Goal: Task Accomplishment & Management: Use online tool/utility

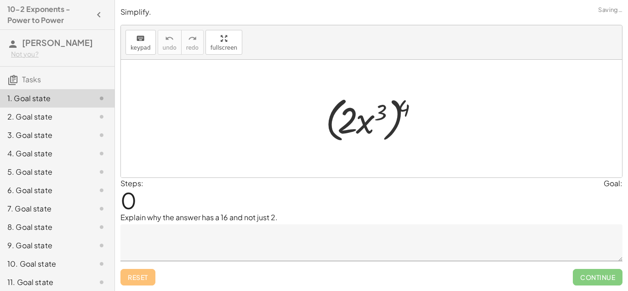
click at [333, 109] on div at bounding box center [375, 118] width 108 height 53
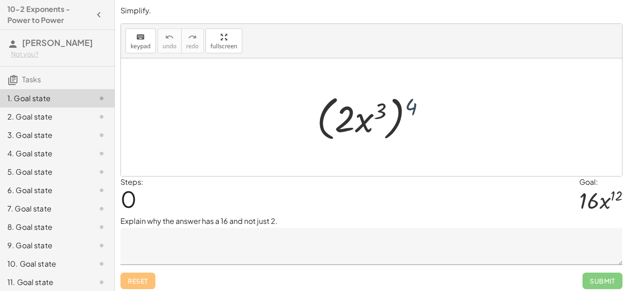
click at [413, 103] on div at bounding box center [374, 117] width 125 height 53
click at [367, 114] on div at bounding box center [374, 117] width 125 height 53
click at [374, 113] on div at bounding box center [374, 117] width 125 height 53
drag, startPoint x: 413, startPoint y: 109, endPoint x: 382, endPoint y: 113, distance: 31.1
click at [382, 113] on div at bounding box center [374, 117] width 125 height 53
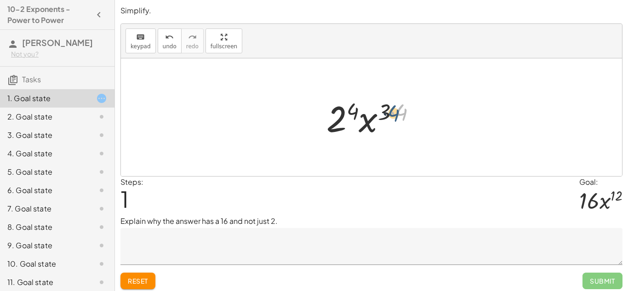
drag, startPoint x: 401, startPoint y: 110, endPoint x: 392, endPoint y: 111, distance: 8.8
click at [392, 111] on div at bounding box center [375, 117] width 107 height 47
drag, startPoint x: 405, startPoint y: 114, endPoint x: 385, endPoint y: 113, distance: 20.7
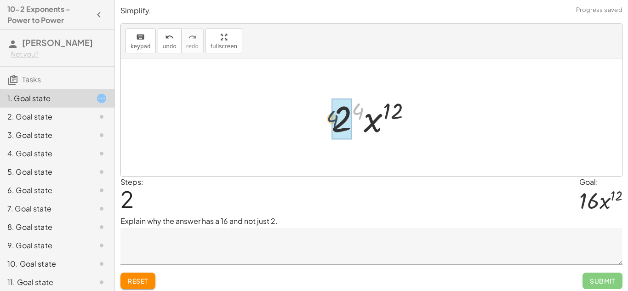
drag, startPoint x: 356, startPoint y: 112, endPoint x: 331, endPoint y: 120, distance: 26.4
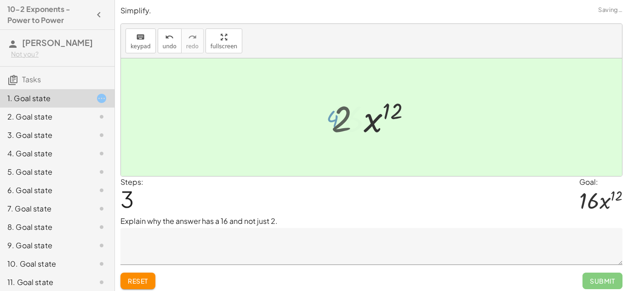
click at [331, 120] on div at bounding box center [374, 117] width 97 height 47
click at [397, 212] on div "Steps: 3 Goal: · 16 · x 12" at bounding box center [371, 196] width 502 height 40
click at [34, 113] on div "2. Goal state" at bounding box center [44, 116] width 74 height 11
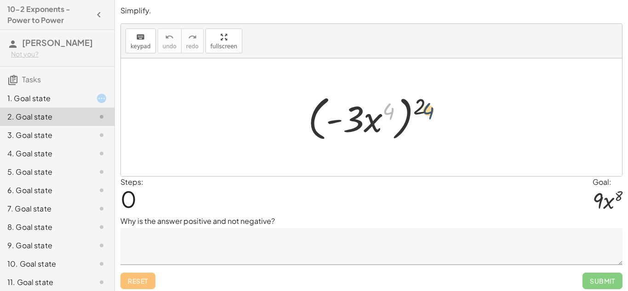
drag, startPoint x: 385, startPoint y: 111, endPoint x: 425, endPoint y: 109, distance: 40.5
click at [425, 109] on div at bounding box center [374, 117] width 142 height 53
drag, startPoint x: 422, startPoint y: 107, endPoint x: 394, endPoint y: 110, distance: 28.6
click at [394, 110] on div at bounding box center [374, 117] width 142 height 53
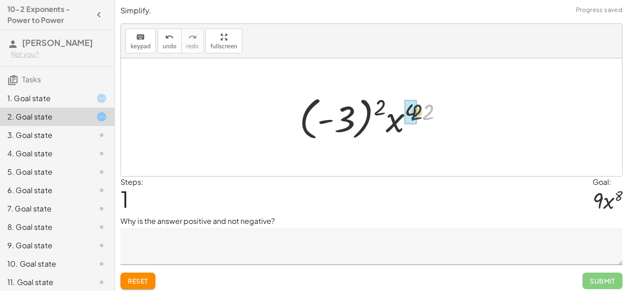
drag, startPoint x: 432, startPoint y: 110, endPoint x: 419, endPoint y: 110, distance: 12.9
click at [419, 110] on div at bounding box center [374, 117] width 160 height 51
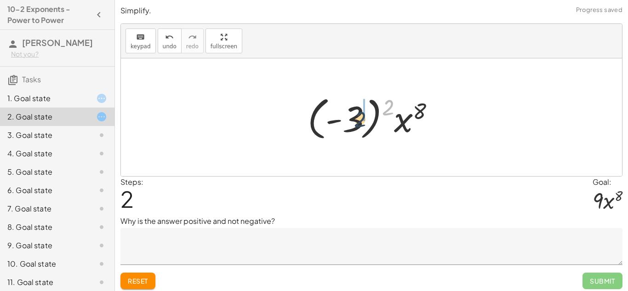
drag, startPoint x: 392, startPoint y: 104, endPoint x: 360, endPoint y: 118, distance: 34.8
click at [360, 118] on div at bounding box center [375, 117] width 144 height 51
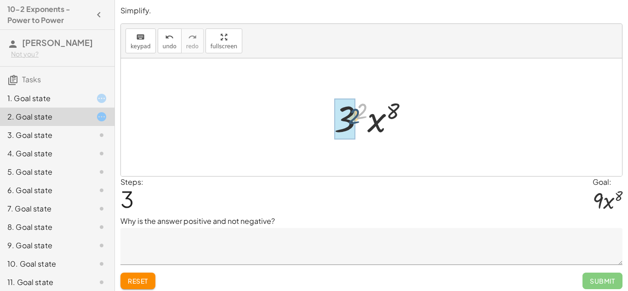
drag, startPoint x: 362, startPoint y: 110, endPoint x: 353, endPoint y: 116, distance: 11.0
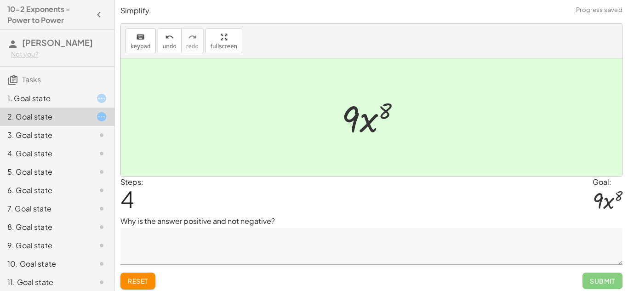
click at [185, 268] on div "Reset Submit" at bounding box center [371, 277] width 502 height 24
click at [32, 132] on div "3. Goal state" at bounding box center [44, 135] width 74 height 11
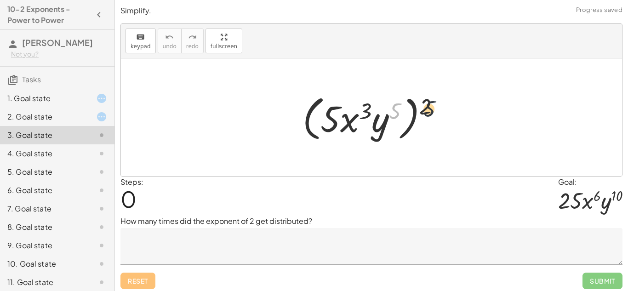
drag, startPoint x: 394, startPoint y: 109, endPoint x: 430, endPoint y: 107, distance: 36.9
click at [430, 107] on div at bounding box center [375, 117] width 154 height 53
drag, startPoint x: 395, startPoint y: 108, endPoint x: 426, endPoint y: 102, distance: 31.8
click at [426, 102] on div at bounding box center [375, 117] width 154 height 53
drag, startPoint x: 426, startPoint y: 103, endPoint x: 394, endPoint y: 109, distance: 32.7
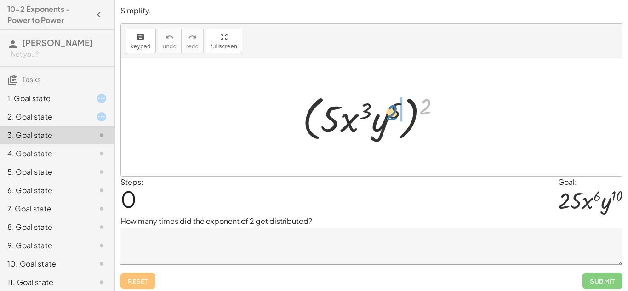
click at [394, 109] on div at bounding box center [375, 117] width 154 height 53
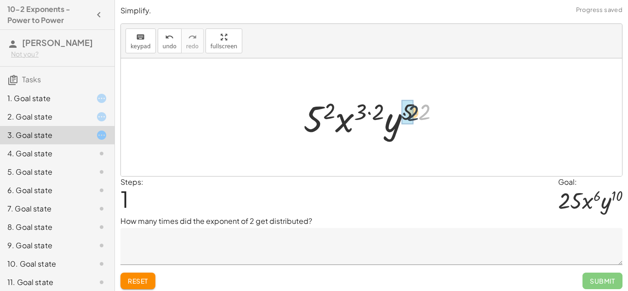
drag, startPoint x: 424, startPoint y: 109, endPoint x: 411, endPoint y: 110, distance: 13.8
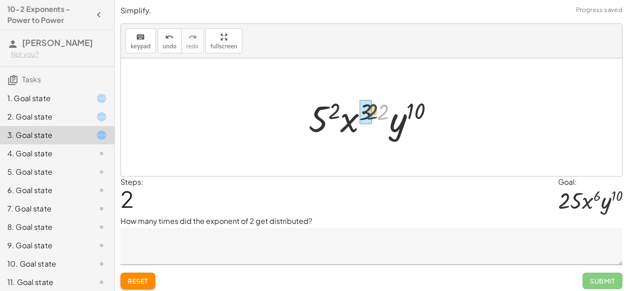
drag, startPoint x: 388, startPoint y: 109, endPoint x: 376, endPoint y: 108, distance: 12.0
click at [376, 108] on div at bounding box center [375, 117] width 142 height 47
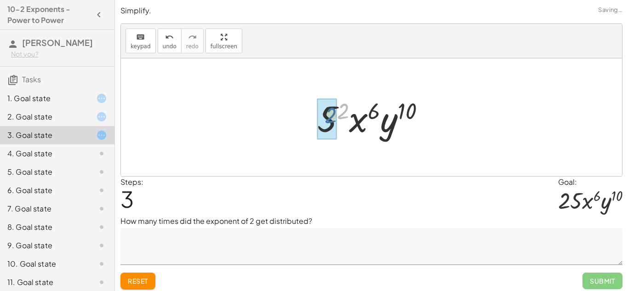
drag, startPoint x: 344, startPoint y: 108, endPoint x: 330, endPoint y: 112, distance: 14.3
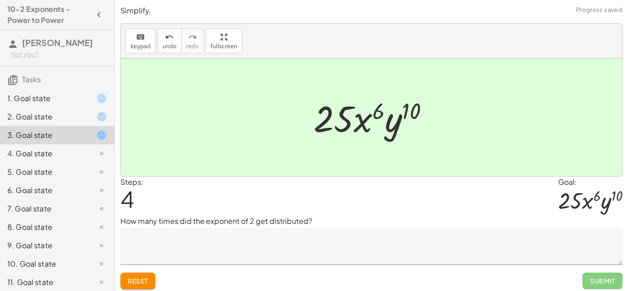
click at [74, 152] on div "4. Goal state" at bounding box center [44, 153] width 74 height 11
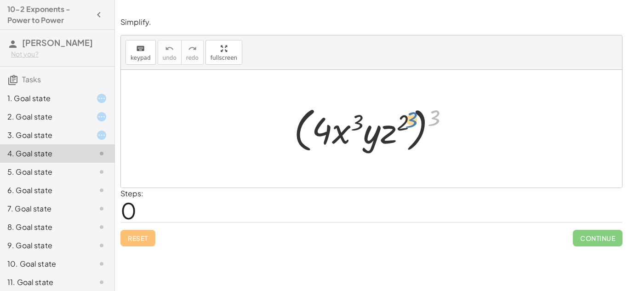
drag, startPoint x: 429, startPoint y: 118, endPoint x: 405, endPoint y: 121, distance: 24.6
click at [405, 121] on div at bounding box center [374, 128] width 171 height 53
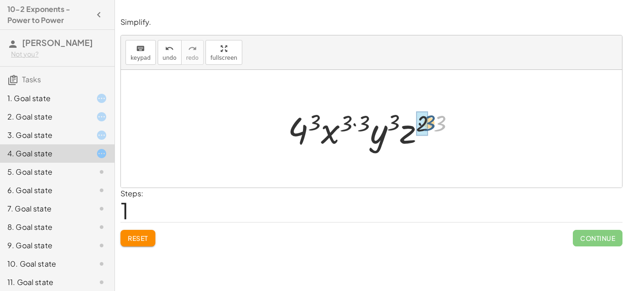
drag, startPoint x: 441, startPoint y: 121, endPoint x: 428, endPoint y: 120, distance: 12.9
click at [428, 120] on div at bounding box center [374, 128] width 183 height 47
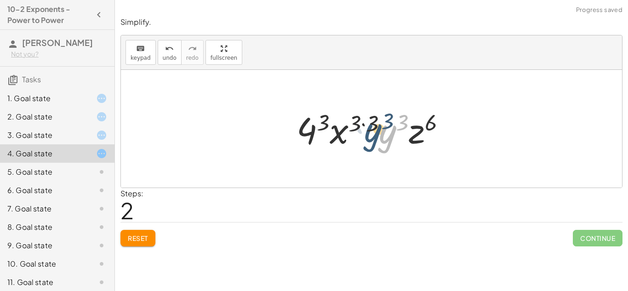
drag, startPoint x: 379, startPoint y: 118, endPoint x: 364, endPoint y: 117, distance: 15.2
click at [364, 117] on div at bounding box center [375, 128] width 166 height 47
drag, startPoint x: 373, startPoint y: 121, endPoint x: 361, endPoint y: 119, distance: 12.9
click at [361, 119] on div at bounding box center [375, 128] width 166 height 47
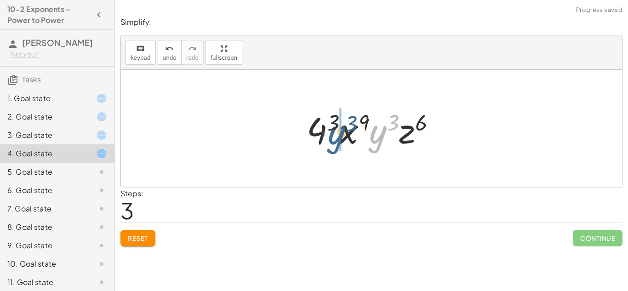
drag, startPoint x: 383, startPoint y: 128, endPoint x: 335, endPoint y: 127, distance: 48.2
click at [335, 127] on div at bounding box center [375, 128] width 146 height 47
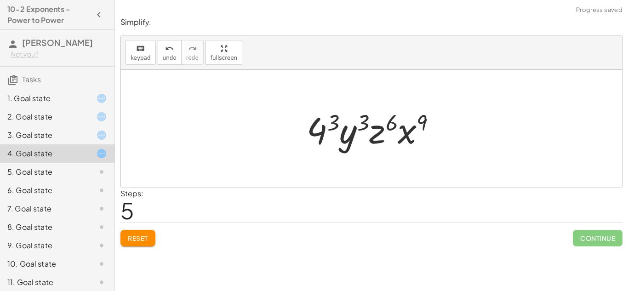
click at [143, 240] on span "Reset" at bounding box center [138, 238] width 20 height 8
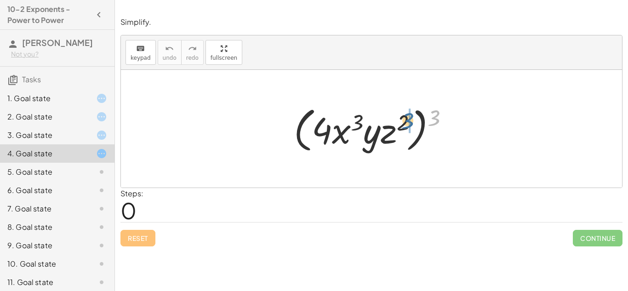
drag, startPoint x: 434, startPoint y: 122, endPoint x: 407, endPoint y: 124, distance: 27.7
click at [407, 124] on div at bounding box center [374, 128] width 171 height 53
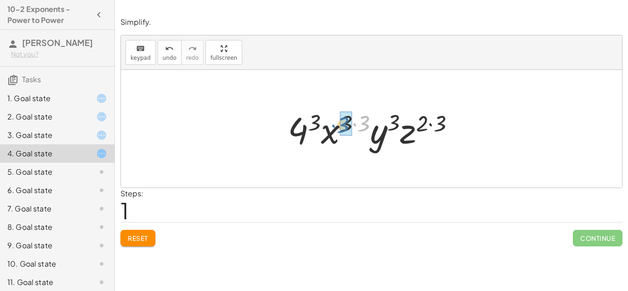
drag, startPoint x: 368, startPoint y: 123, endPoint x: 347, endPoint y: 124, distance: 20.7
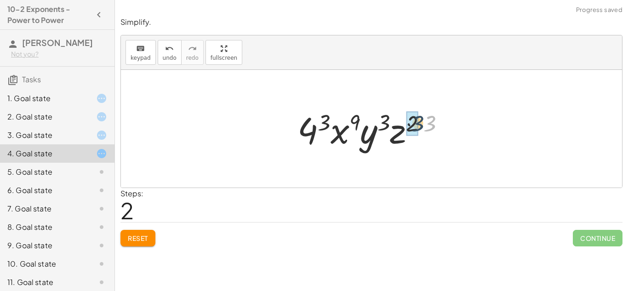
drag, startPoint x: 431, startPoint y: 122, endPoint x: 417, endPoint y: 122, distance: 14.2
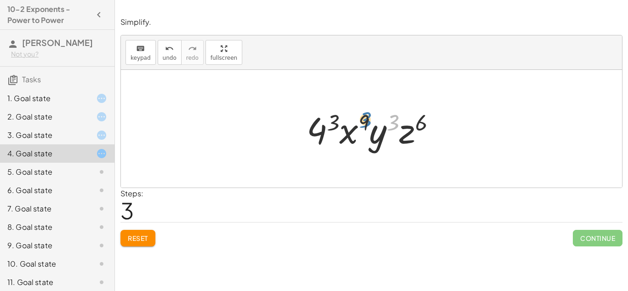
drag, startPoint x: 393, startPoint y: 122, endPoint x: 364, endPoint y: 119, distance: 29.0
click at [364, 119] on div at bounding box center [375, 128] width 146 height 47
drag, startPoint x: 325, startPoint y: 119, endPoint x: 333, endPoint y: 119, distance: 7.8
click at [333, 119] on div at bounding box center [375, 128] width 146 height 47
drag, startPoint x: 362, startPoint y: 120, endPoint x: 334, endPoint y: 120, distance: 28.5
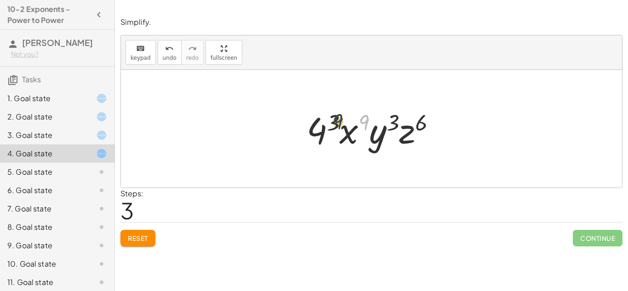
click at [334, 120] on div at bounding box center [375, 128] width 146 height 47
drag, startPoint x: 328, startPoint y: 121, endPoint x: 386, endPoint y: 125, distance: 58.0
click at [386, 125] on div at bounding box center [375, 128] width 146 height 47
drag, startPoint x: 393, startPoint y: 121, endPoint x: 326, endPoint y: 113, distance: 67.5
click at [326, 113] on div at bounding box center [375, 128] width 146 height 47
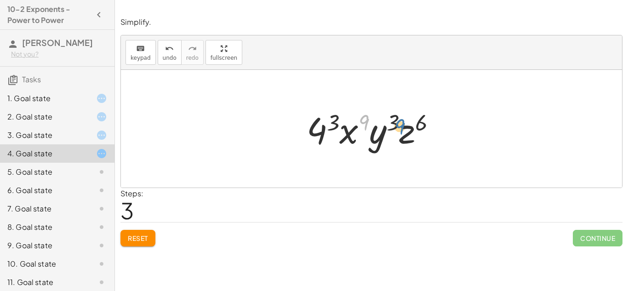
drag, startPoint x: 366, startPoint y: 120, endPoint x: 398, endPoint y: 121, distance: 32.2
click at [398, 121] on div at bounding box center [375, 128] width 146 height 47
drag, startPoint x: 424, startPoint y: 115, endPoint x: 394, endPoint y: 111, distance: 30.6
click at [394, 111] on div at bounding box center [375, 128] width 146 height 47
drag, startPoint x: 408, startPoint y: 130, endPoint x: 379, endPoint y: 130, distance: 29.4
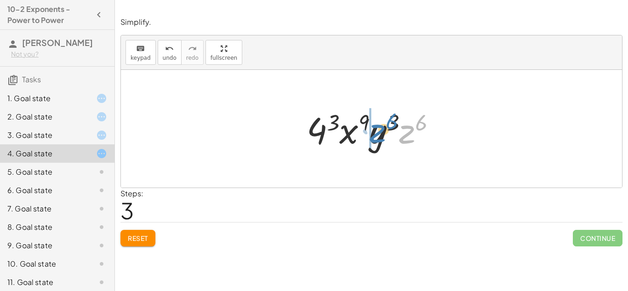
click at [379, 130] on div at bounding box center [375, 128] width 146 height 47
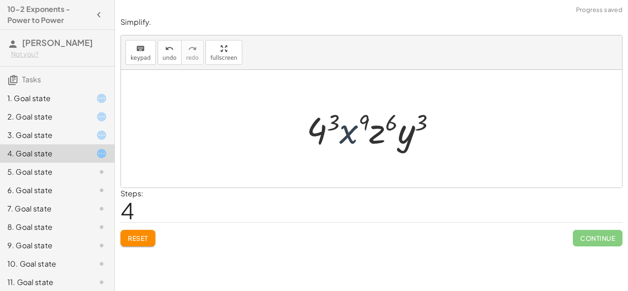
click at [351, 133] on div at bounding box center [375, 128] width 146 height 47
click at [344, 130] on div at bounding box center [375, 128] width 146 height 47
drag, startPoint x: 315, startPoint y: 124, endPoint x: 368, endPoint y: 127, distance: 53.4
click at [141, 234] on span "Reset" at bounding box center [138, 238] width 20 height 8
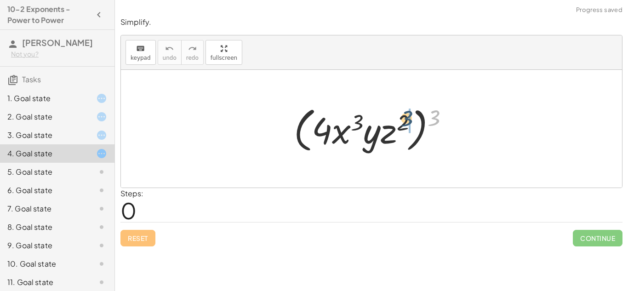
drag, startPoint x: 433, startPoint y: 117, endPoint x: 404, endPoint y: 118, distance: 28.9
click at [404, 118] on div at bounding box center [374, 128] width 171 height 53
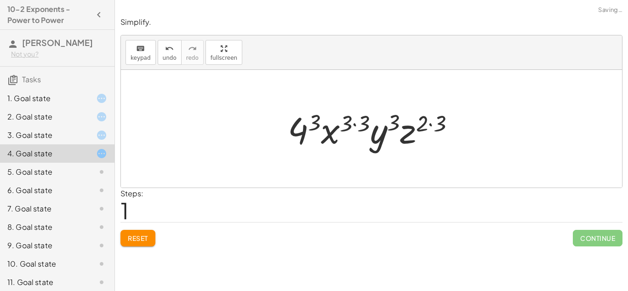
click at [130, 234] on span "Reset" at bounding box center [138, 238] width 20 height 8
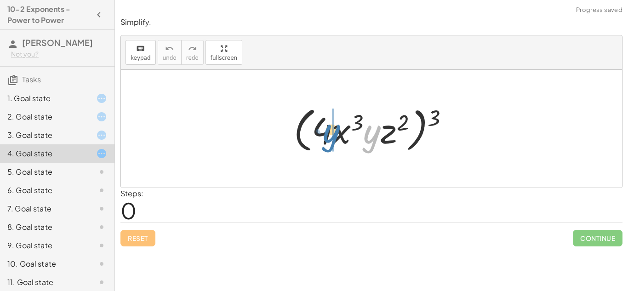
drag, startPoint x: 375, startPoint y: 128, endPoint x: 333, endPoint y: 127, distance: 42.3
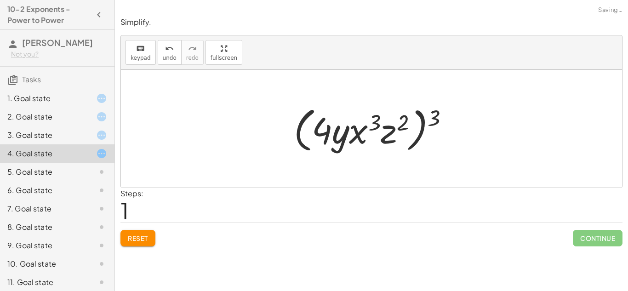
click at [148, 239] on button "Reset" at bounding box center [137, 238] width 35 height 17
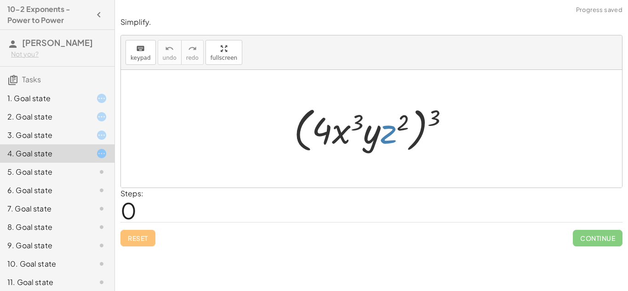
drag, startPoint x: 387, startPoint y: 138, endPoint x: 392, endPoint y: 137, distance: 4.6
click at [392, 137] on div at bounding box center [374, 128] width 171 height 53
drag, startPoint x: 385, startPoint y: 133, endPoint x: 359, endPoint y: 134, distance: 25.3
click at [359, 134] on div at bounding box center [374, 128] width 171 height 53
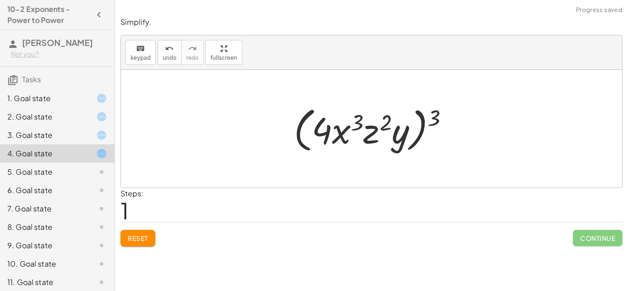
click at [147, 235] on span "Reset" at bounding box center [138, 238] width 20 height 8
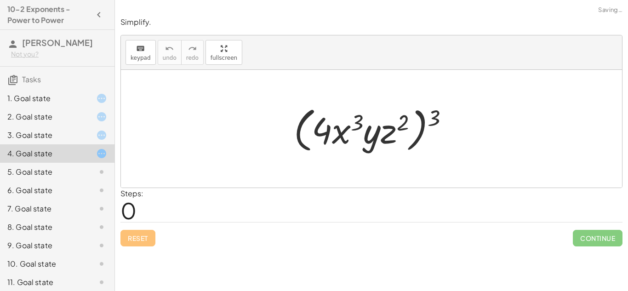
click at [339, 133] on div at bounding box center [374, 128] width 171 height 53
drag, startPoint x: 356, startPoint y: 123, endPoint x: 408, endPoint y: 124, distance: 52.8
click at [408, 124] on div at bounding box center [374, 128] width 171 height 53
drag, startPoint x: 406, startPoint y: 122, endPoint x: 357, endPoint y: 122, distance: 49.2
click at [357, 122] on div at bounding box center [374, 128] width 171 height 53
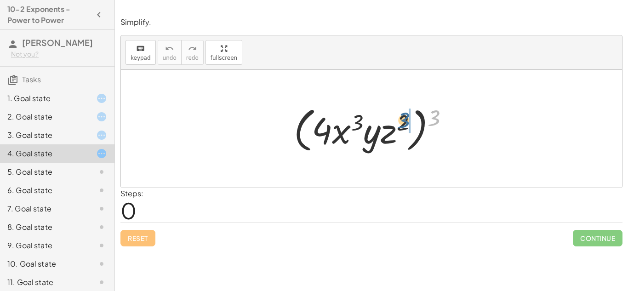
drag, startPoint x: 439, startPoint y: 119, endPoint x: 405, endPoint y: 122, distance: 34.1
click at [405, 122] on div at bounding box center [374, 128] width 171 height 53
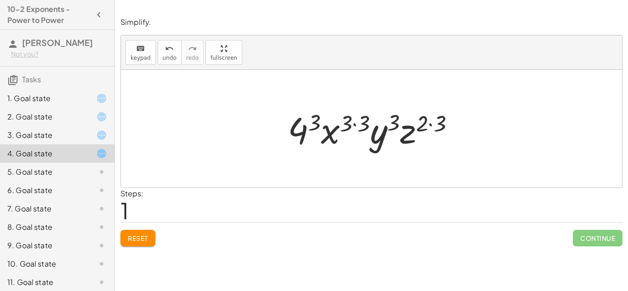
click at [430, 124] on div at bounding box center [374, 128] width 183 height 47
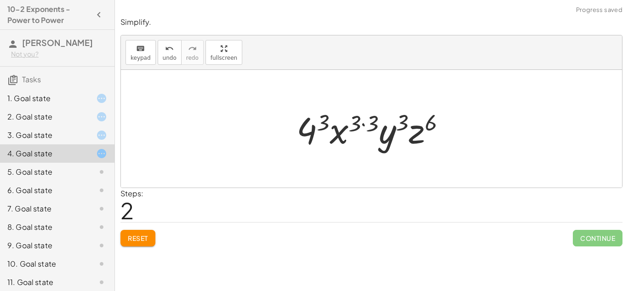
click at [365, 123] on div at bounding box center [375, 128] width 166 height 47
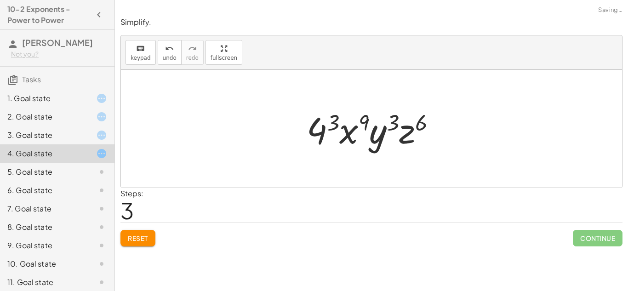
click at [394, 118] on div at bounding box center [375, 128] width 146 height 47
drag, startPoint x: 401, startPoint y: 130, endPoint x: 395, endPoint y: 128, distance: 6.4
click at [395, 128] on div at bounding box center [375, 128] width 146 height 47
click at [404, 134] on div at bounding box center [375, 128] width 146 height 47
drag, startPoint x: 325, startPoint y: 123, endPoint x: 330, endPoint y: 119, distance: 6.6
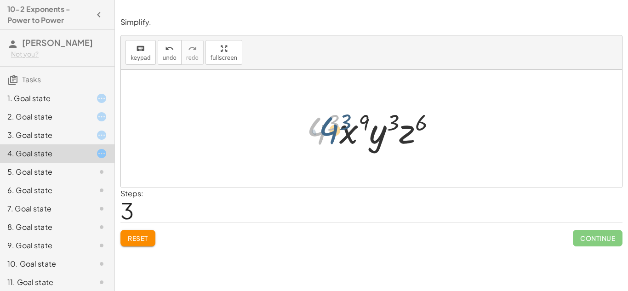
click at [330, 119] on div at bounding box center [375, 128] width 146 height 47
click at [334, 120] on div at bounding box center [375, 128] width 146 height 47
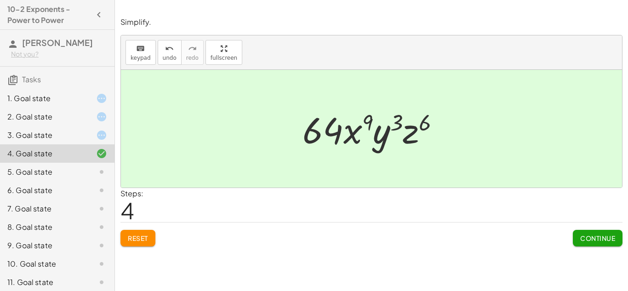
click at [580, 237] on span "Continue" at bounding box center [597, 238] width 35 height 8
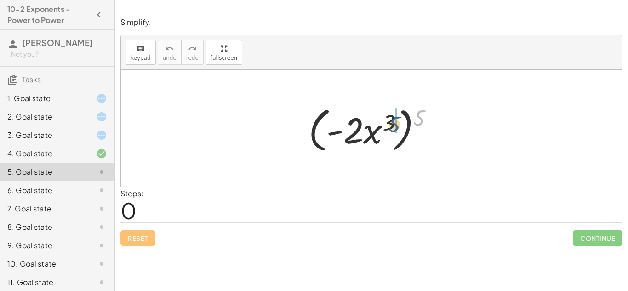
drag, startPoint x: 420, startPoint y: 121, endPoint x: 393, endPoint y: 128, distance: 27.5
click at [393, 128] on div at bounding box center [375, 128] width 142 height 53
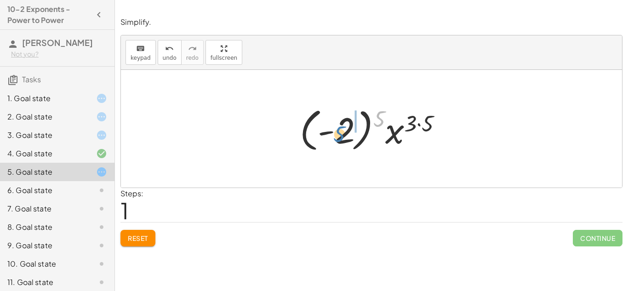
drag, startPoint x: 385, startPoint y: 120, endPoint x: 345, endPoint y: 136, distance: 43.1
click at [345, 136] on div at bounding box center [374, 128] width 159 height 51
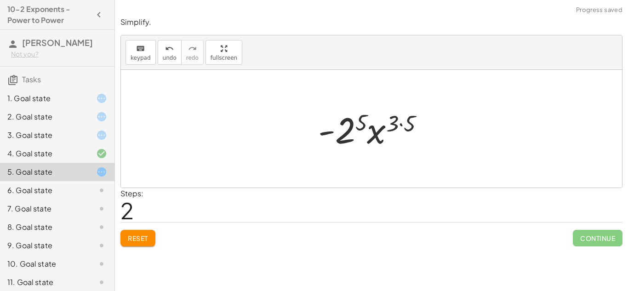
click at [400, 125] on div at bounding box center [374, 128] width 123 height 47
click at [359, 127] on div at bounding box center [374, 128] width 113 height 47
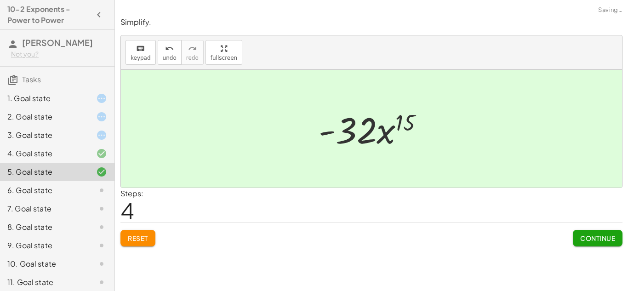
click at [618, 240] on button "Continue" at bounding box center [597, 238] width 50 height 17
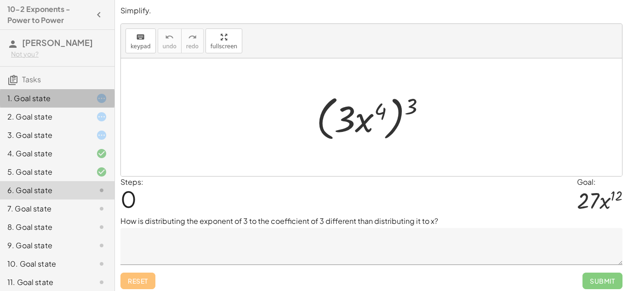
click at [40, 96] on div "1. Goal state" at bounding box center [44, 98] width 74 height 11
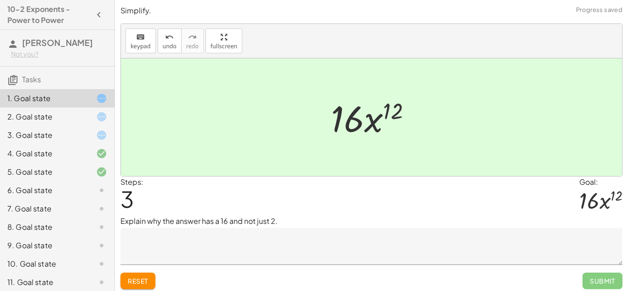
click at [206, 231] on textarea at bounding box center [371, 246] width 502 height 37
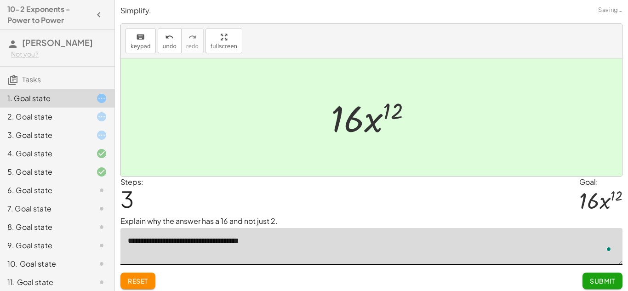
type textarea "**********"
click at [611, 280] on span "Submit" at bounding box center [601, 281] width 25 height 8
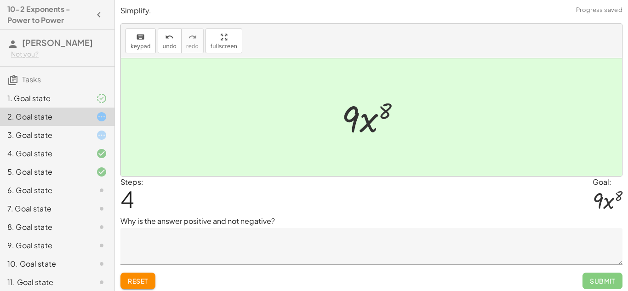
click at [249, 243] on textarea at bounding box center [371, 246] width 502 height 37
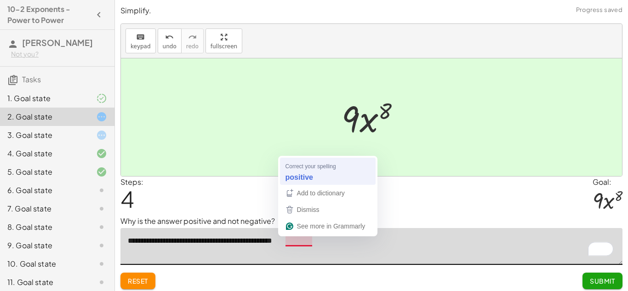
type textarea "**********"
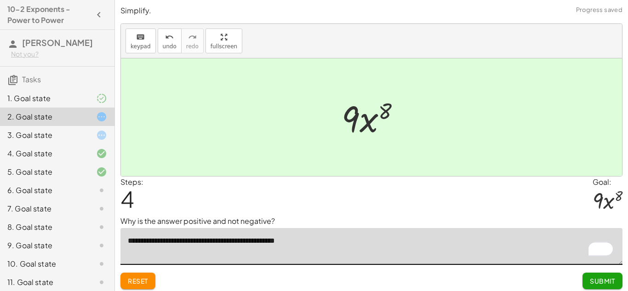
click at [590, 280] on span "Submit" at bounding box center [601, 281] width 25 height 8
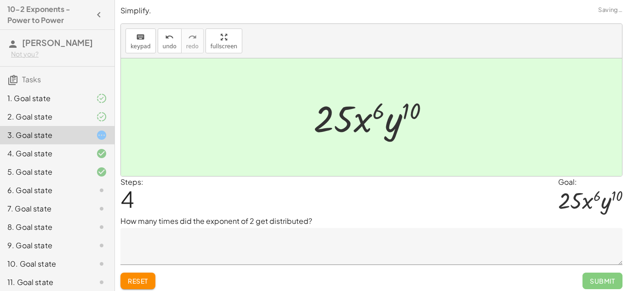
click at [198, 238] on textarea at bounding box center [371, 246] width 502 height 37
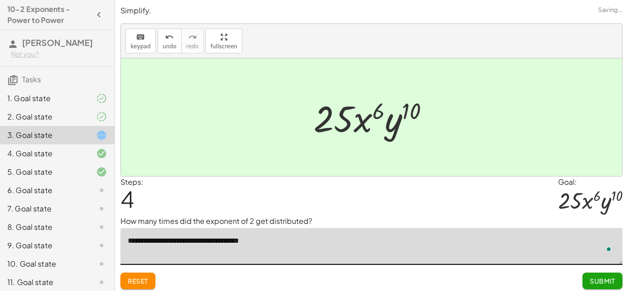
type textarea "**********"
click at [595, 282] on span "Submit" at bounding box center [601, 281] width 25 height 8
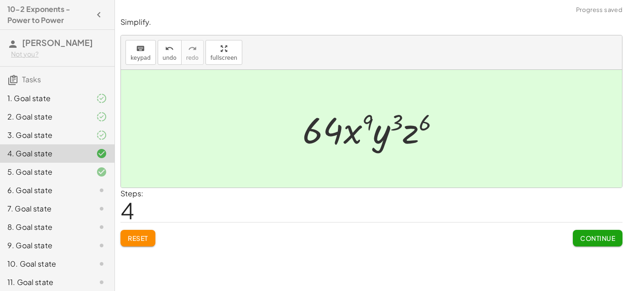
click at [599, 245] on button "Continue" at bounding box center [597, 238] width 50 height 17
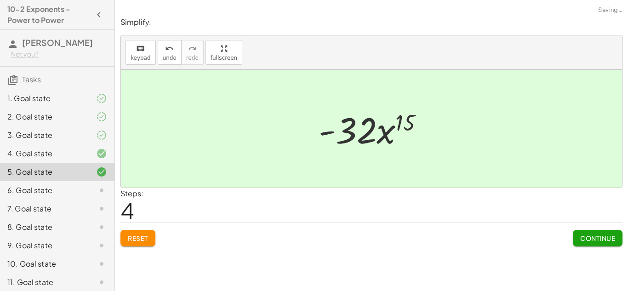
click at [598, 243] on button "Continue" at bounding box center [597, 238] width 50 height 17
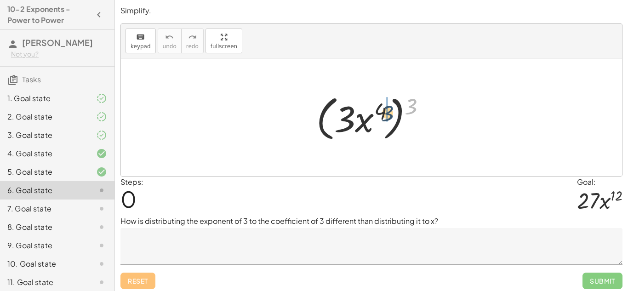
drag, startPoint x: 415, startPoint y: 108, endPoint x: 390, endPoint y: 115, distance: 26.2
click at [390, 115] on div at bounding box center [374, 117] width 126 height 53
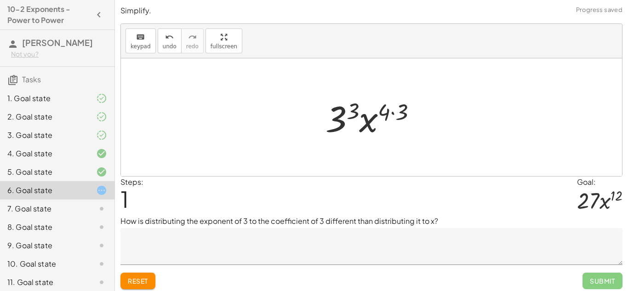
click at [396, 113] on div at bounding box center [375, 117] width 108 height 47
click at [393, 110] on div at bounding box center [374, 117] width 97 height 47
click at [359, 112] on div at bounding box center [374, 117] width 97 height 47
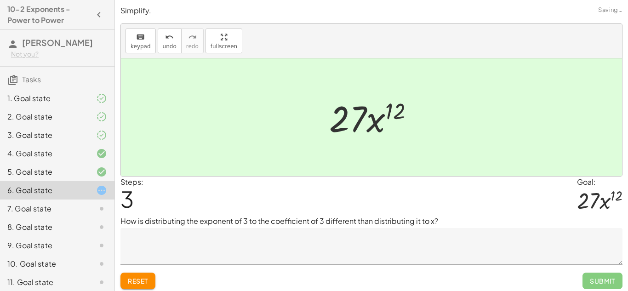
click at [344, 248] on textarea at bounding box center [371, 246] width 502 height 37
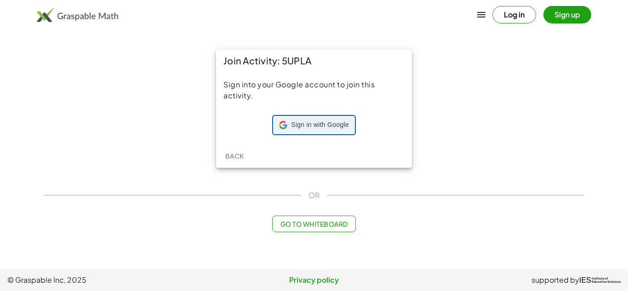
click at [331, 122] on span "Sign in with Google" at bounding box center [319, 124] width 57 height 9
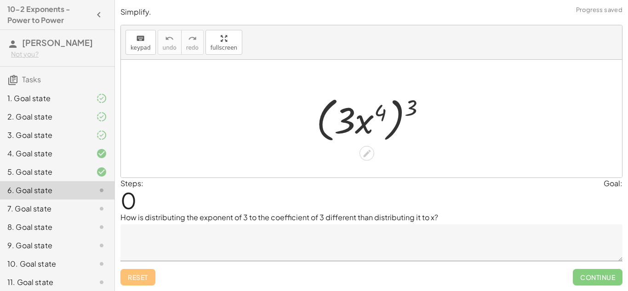
click at [343, 112] on div at bounding box center [374, 118] width 126 height 53
click at [408, 109] on div at bounding box center [374, 118] width 126 height 53
click at [388, 111] on div at bounding box center [374, 118] width 126 height 53
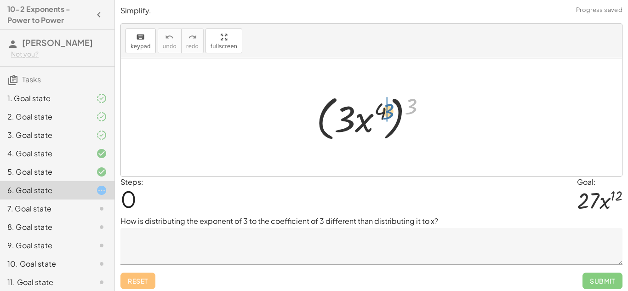
drag, startPoint x: 411, startPoint y: 107, endPoint x: 387, endPoint y: 113, distance: 25.1
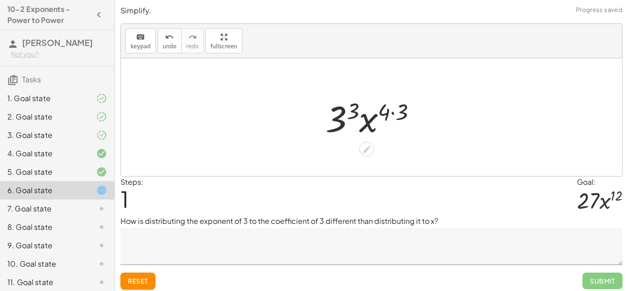
click at [386, 115] on div at bounding box center [375, 117] width 108 height 47
click at [392, 112] on div at bounding box center [375, 117] width 108 height 47
click at [357, 116] on div at bounding box center [374, 117] width 97 height 47
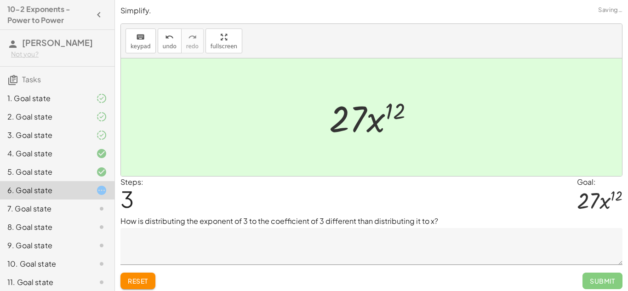
click at [217, 250] on textarea at bounding box center [371, 246] width 502 height 37
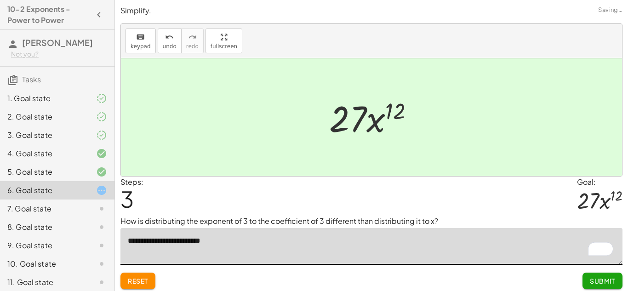
click at [196, 243] on textarea "**********" at bounding box center [371, 246] width 502 height 37
click at [218, 241] on textarea "**********" at bounding box center [371, 246] width 502 height 37
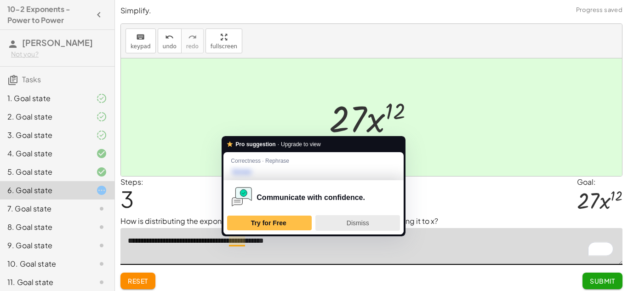
click at [334, 225] on div "Dismiss" at bounding box center [357, 222] width 76 height 15
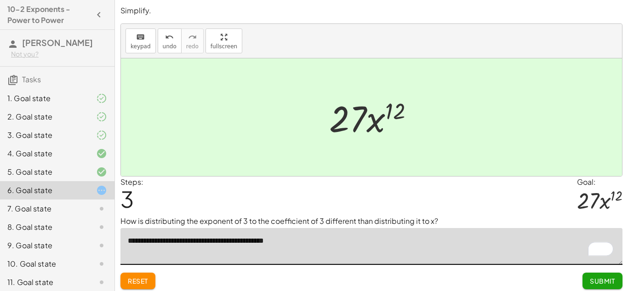
click at [306, 240] on textarea "**********" at bounding box center [371, 246] width 502 height 37
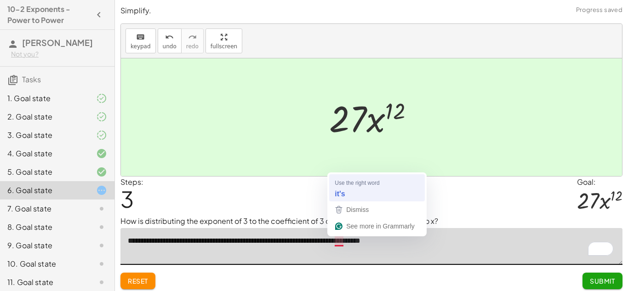
type textarea "**********"
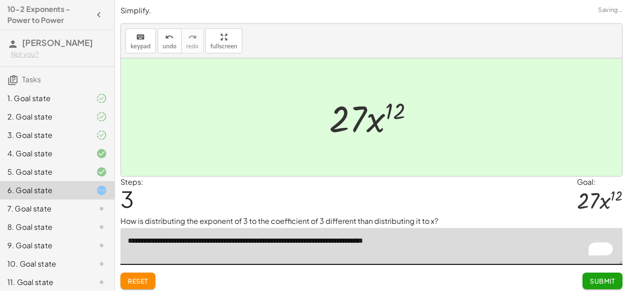
click at [594, 279] on span "Submit" at bounding box center [601, 281] width 25 height 8
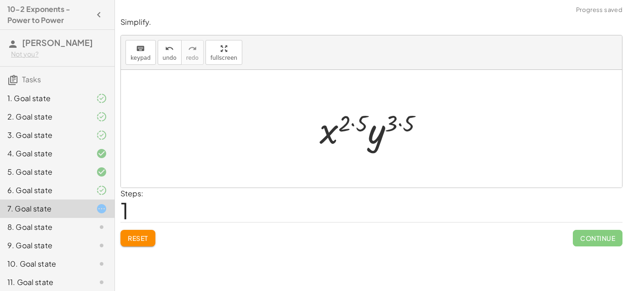
click at [397, 120] on div at bounding box center [375, 128] width 120 height 47
click at [357, 119] on div at bounding box center [375, 128] width 120 height 47
click at [393, 121] on div at bounding box center [375, 128] width 110 height 47
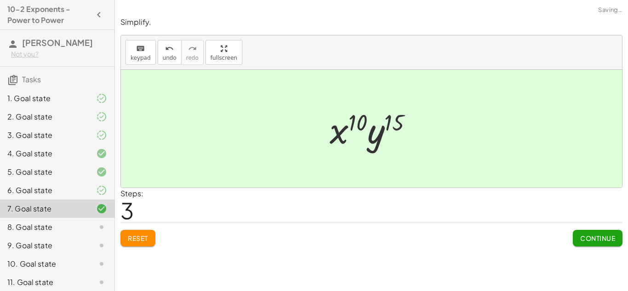
click at [585, 239] on span "Continue" at bounding box center [597, 238] width 35 height 8
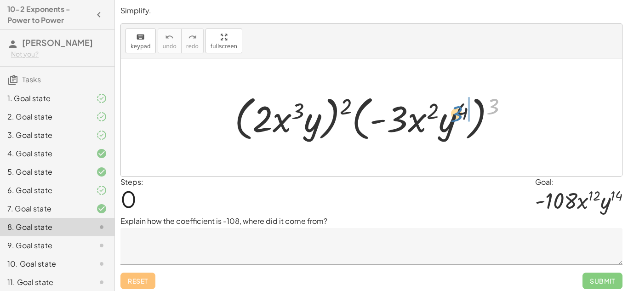
drag, startPoint x: 494, startPoint y: 103, endPoint x: 464, endPoint y: 109, distance: 30.4
click at [464, 109] on div at bounding box center [375, 117] width 290 height 53
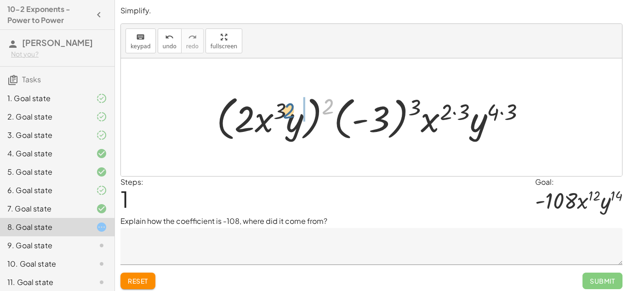
drag, startPoint x: 330, startPoint y: 103, endPoint x: 282, endPoint y: 108, distance: 48.4
click at [282, 108] on div at bounding box center [374, 117] width 325 height 53
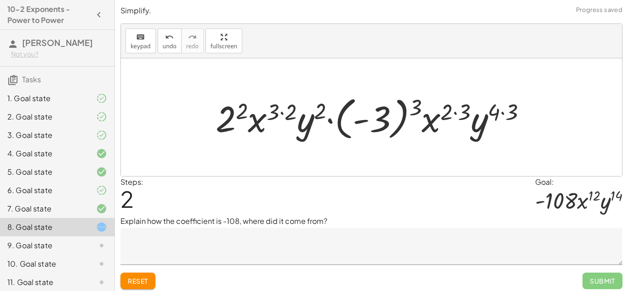
click at [281, 112] on div at bounding box center [374, 117] width 327 height 51
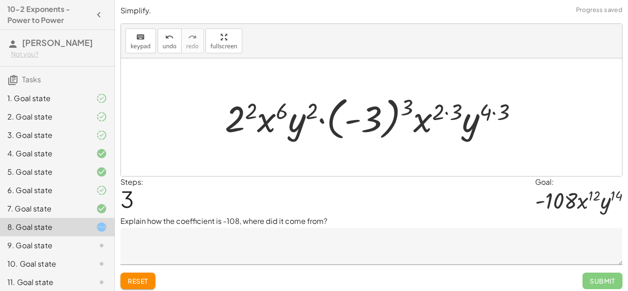
click at [446, 112] on div at bounding box center [375, 117] width 310 height 51
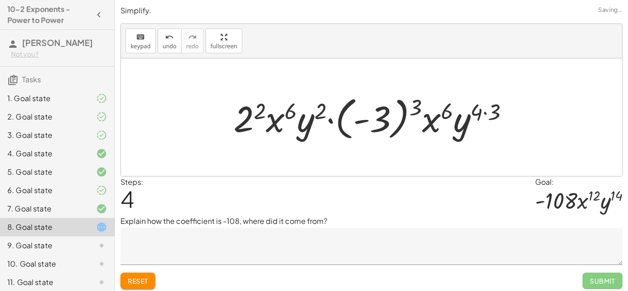
click at [485, 114] on div at bounding box center [375, 117] width 292 height 51
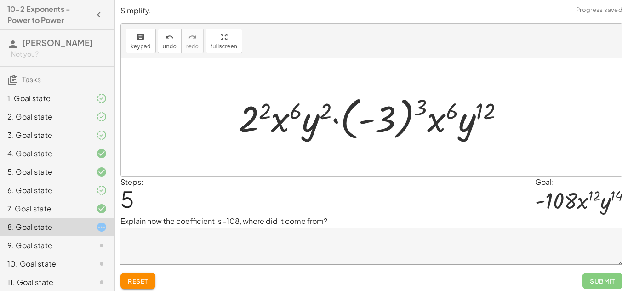
click at [256, 112] on div at bounding box center [375, 117] width 282 height 51
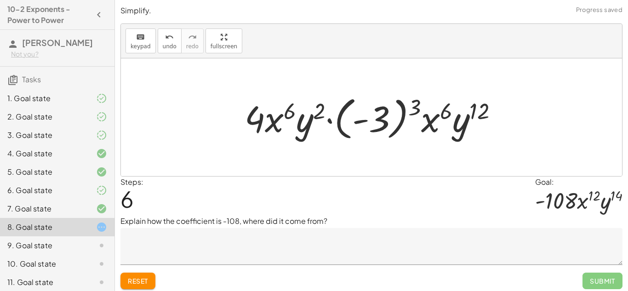
click at [311, 117] on div at bounding box center [375, 117] width 270 height 51
click at [460, 122] on div at bounding box center [375, 117] width 270 height 51
click at [437, 114] on div at bounding box center [375, 117] width 270 height 51
click at [414, 105] on div at bounding box center [375, 117] width 270 height 51
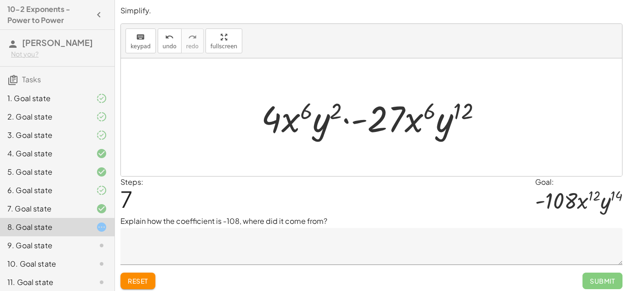
click at [459, 108] on div at bounding box center [374, 117] width 237 height 47
click at [450, 124] on div at bounding box center [374, 117] width 237 height 47
drag, startPoint x: 450, startPoint y: 124, endPoint x: 396, endPoint y: 119, distance: 54.0
click at [396, 119] on div at bounding box center [374, 117] width 237 height 47
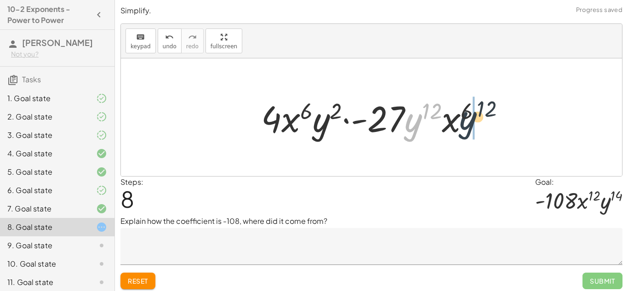
drag, startPoint x: 407, startPoint y: 124, endPoint x: 463, endPoint y: 121, distance: 56.6
click at [463, 121] on div at bounding box center [374, 117] width 237 height 47
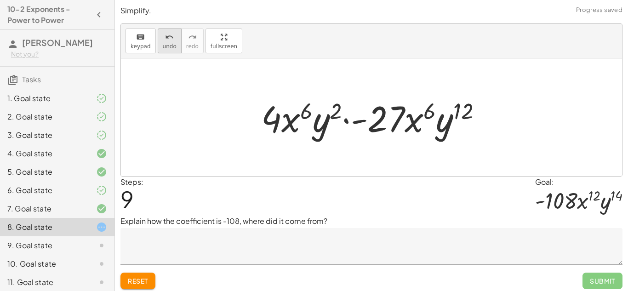
click at [171, 38] on icon "undo" at bounding box center [169, 37] width 9 height 11
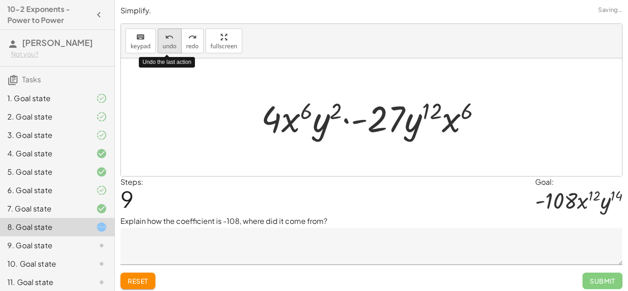
click at [171, 38] on icon "undo" at bounding box center [169, 37] width 9 height 11
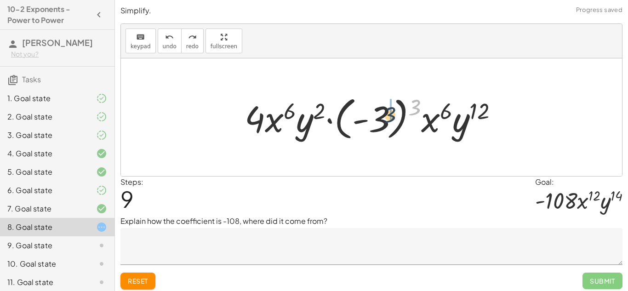
drag, startPoint x: 411, startPoint y: 108, endPoint x: 382, endPoint y: 117, distance: 29.8
click at [382, 117] on div at bounding box center [375, 117] width 270 height 51
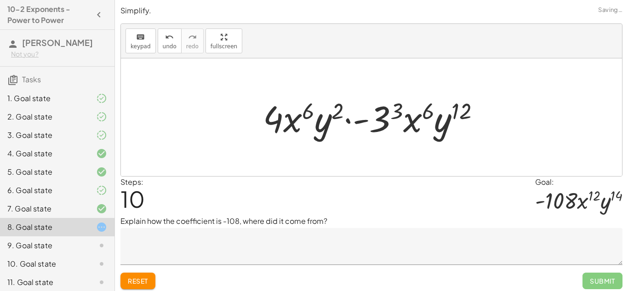
click at [264, 243] on textarea at bounding box center [371, 246] width 502 height 37
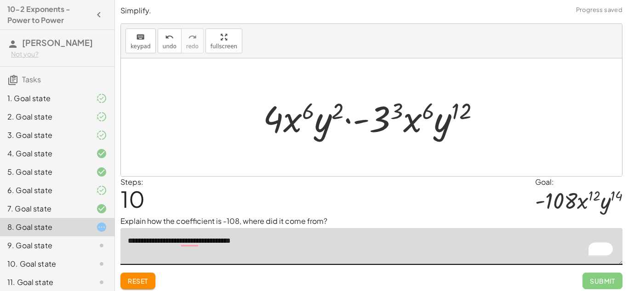
click at [394, 114] on div at bounding box center [374, 117] width 233 height 47
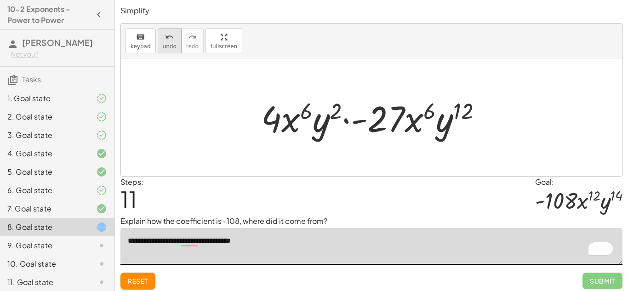
click at [168, 33] on icon "undo" at bounding box center [169, 37] width 9 height 11
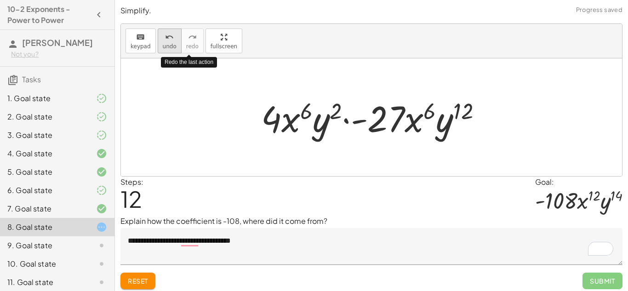
click at [171, 36] on icon "undo" at bounding box center [169, 37] width 9 height 11
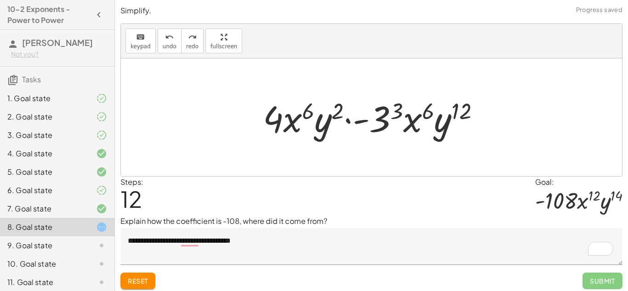
click at [279, 238] on textarea "**********" at bounding box center [371, 246] width 502 height 37
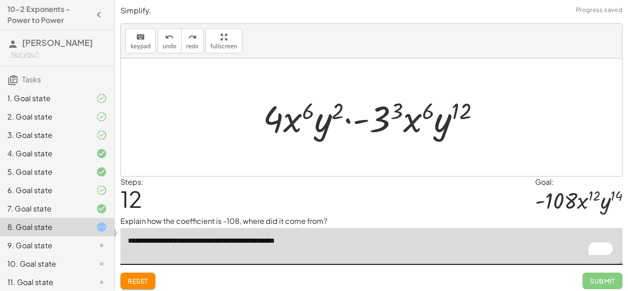
drag, startPoint x: 334, startPoint y: 246, endPoint x: 127, endPoint y: 237, distance: 206.5
click at [127, 237] on textarea "**********" at bounding box center [371, 246] width 502 height 37
type textarea "**********"
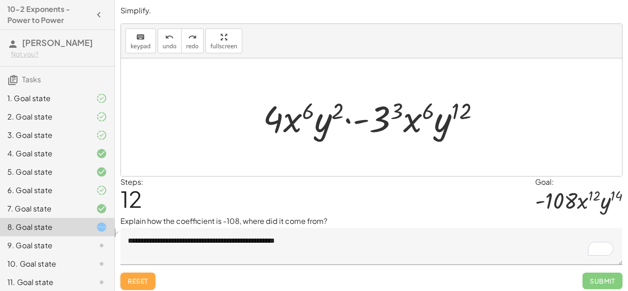
click at [135, 280] on span "Reset" at bounding box center [138, 281] width 20 height 8
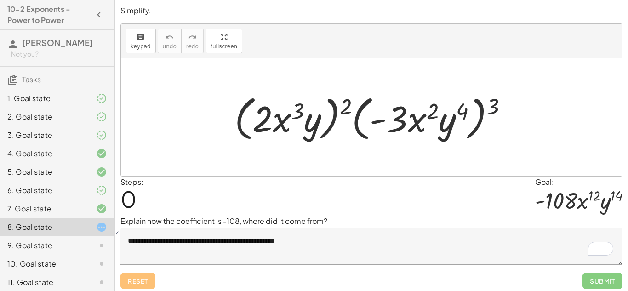
drag, startPoint x: 495, startPoint y: 107, endPoint x: 423, endPoint y: 119, distance: 73.1
click at [423, 119] on div at bounding box center [375, 117] width 290 height 53
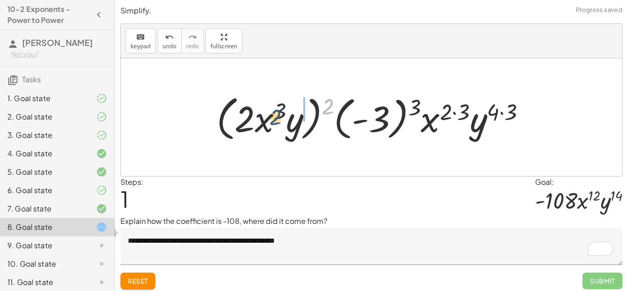
drag, startPoint x: 332, startPoint y: 103, endPoint x: 279, endPoint y: 114, distance: 54.0
click at [279, 114] on div at bounding box center [374, 117] width 325 height 53
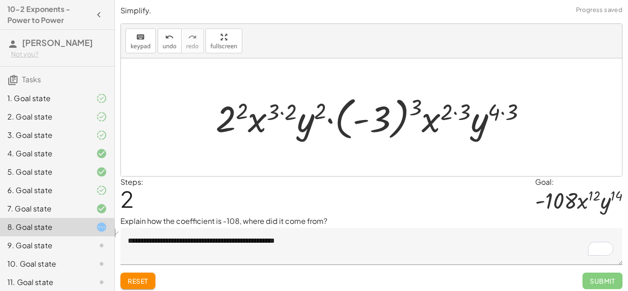
click at [275, 107] on div at bounding box center [374, 117] width 327 height 51
click at [452, 105] on div at bounding box center [374, 117] width 327 height 51
click at [458, 114] on div at bounding box center [374, 117] width 327 height 51
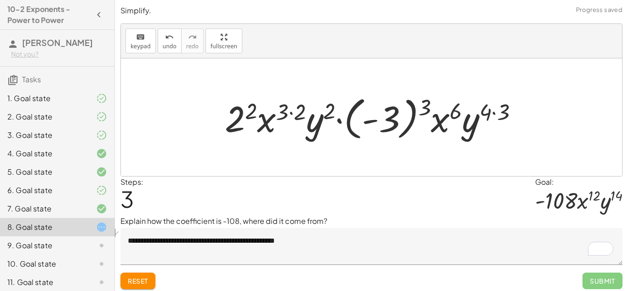
click at [489, 114] on div at bounding box center [375, 117] width 310 height 51
click at [491, 111] on div at bounding box center [375, 117] width 310 height 51
click at [493, 113] on div at bounding box center [375, 117] width 310 height 51
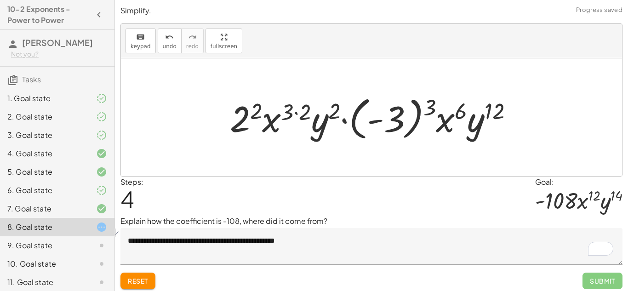
click at [291, 112] on div at bounding box center [375, 117] width 300 height 51
click at [295, 113] on div at bounding box center [375, 117] width 300 height 51
click at [295, 113] on div at bounding box center [375, 117] width 282 height 51
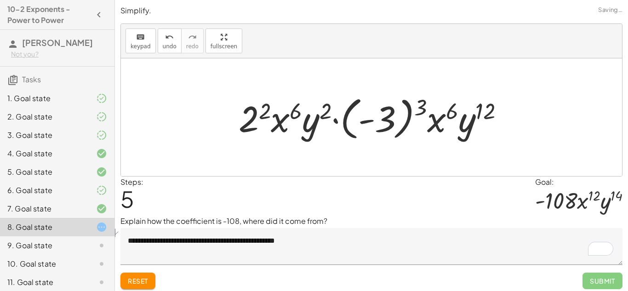
click at [283, 122] on div at bounding box center [375, 117] width 282 height 51
click at [389, 122] on div at bounding box center [375, 117] width 282 height 51
drag, startPoint x: 419, startPoint y: 107, endPoint x: 374, endPoint y: 121, distance: 46.3
click at [374, 121] on div at bounding box center [375, 117] width 282 height 51
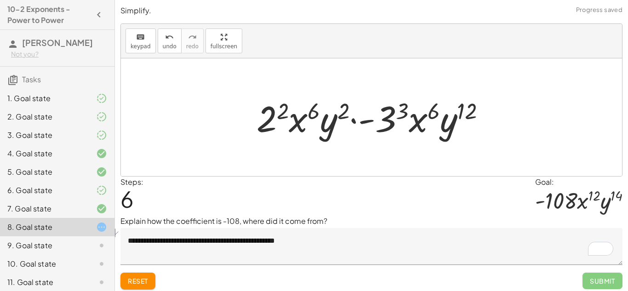
click at [370, 116] on div at bounding box center [374, 117] width 245 height 47
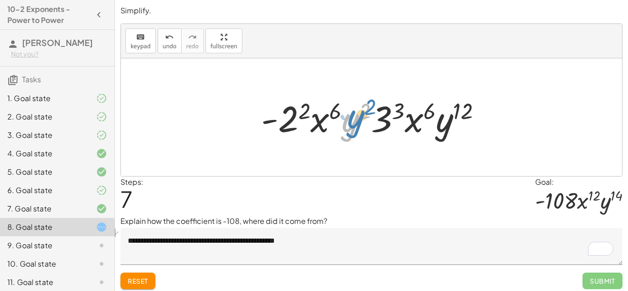
drag, startPoint x: 354, startPoint y: 121, endPoint x: 358, endPoint y: 116, distance: 6.2
click at [358, 116] on div at bounding box center [374, 117] width 237 height 47
drag, startPoint x: 401, startPoint y: 108, endPoint x: 367, endPoint y: 108, distance: 34.0
click at [367, 108] on div at bounding box center [374, 117] width 237 height 47
drag, startPoint x: 385, startPoint y: 111, endPoint x: 392, endPoint y: 107, distance: 8.2
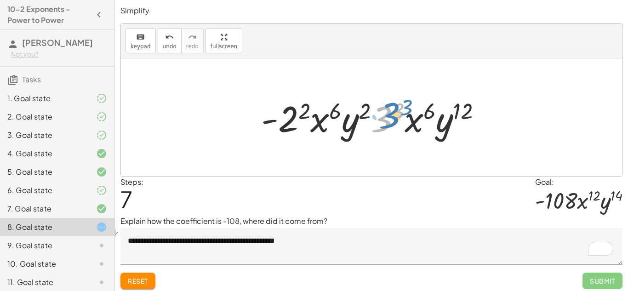
click at [392, 107] on div at bounding box center [374, 117] width 237 height 47
click at [462, 110] on div at bounding box center [374, 117] width 237 height 47
click at [415, 125] on div at bounding box center [374, 117] width 237 height 47
click at [415, 120] on div at bounding box center [374, 117] width 237 height 47
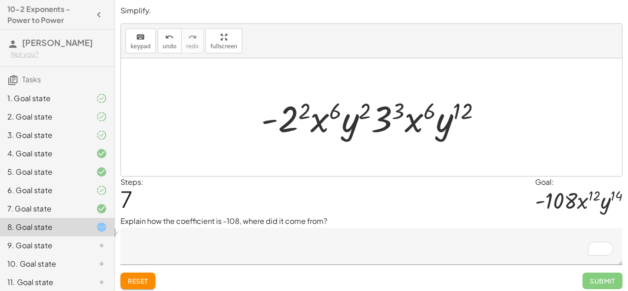
click at [302, 119] on div at bounding box center [374, 117] width 237 height 47
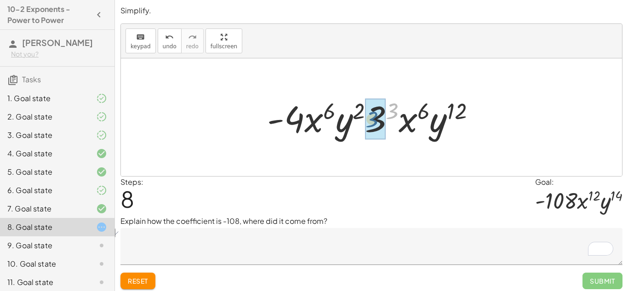
drag, startPoint x: 387, startPoint y: 109, endPoint x: 367, endPoint y: 118, distance: 21.8
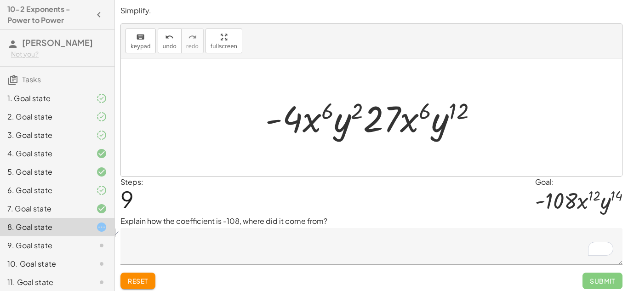
click at [392, 128] on div at bounding box center [374, 117] width 228 height 47
click at [414, 121] on div at bounding box center [374, 117] width 228 height 47
drag, startPoint x: 456, startPoint y: 113, endPoint x: 472, endPoint y: 106, distance: 17.9
click at [472, 106] on div at bounding box center [374, 117] width 228 height 47
drag, startPoint x: 460, startPoint y: 110, endPoint x: 482, endPoint y: 125, distance: 26.6
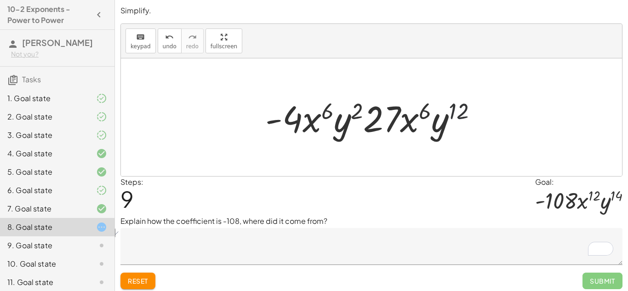
click at [482, 125] on div at bounding box center [374, 117] width 228 height 47
drag, startPoint x: 343, startPoint y: 127, endPoint x: 336, endPoint y: 127, distance: 6.9
click at [336, 127] on div at bounding box center [374, 117] width 228 height 47
drag, startPoint x: 361, startPoint y: 108, endPoint x: 359, endPoint y: 91, distance: 16.1
click at [317, 106] on div at bounding box center [374, 117] width 228 height 47
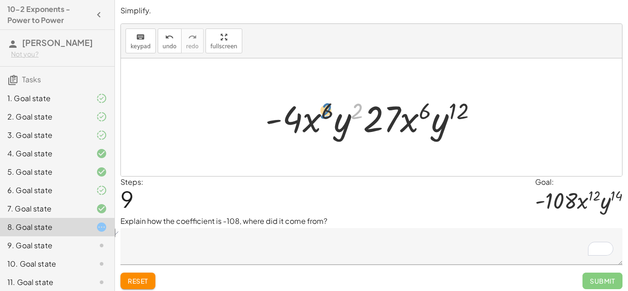
drag, startPoint x: 361, startPoint y: 108, endPoint x: 331, endPoint y: 108, distance: 29.4
click at [331, 108] on div at bounding box center [374, 117] width 228 height 47
drag, startPoint x: 359, startPoint y: 108, endPoint x: 438, endPoint y: 109, distance: 79.5
click at [438, 109] on div at bounding box center [374, 117] width 228 height 47
drag, startPoint x: 464, startPoint y: 116, endPoint x: 430, endPoint y: 113, distance: 34.1
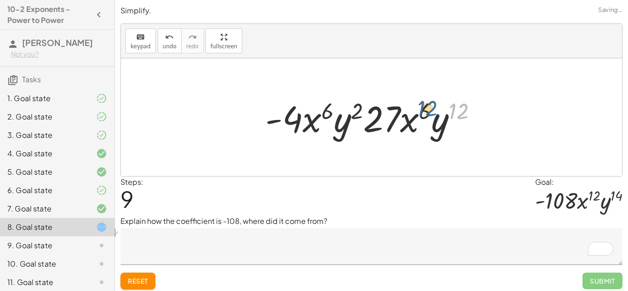
click at [430, 113] on div at bounding box center [374, 117] width 228 height 47
click at [385, 118] on div at bounding box center [374, 117] width 228 height 47
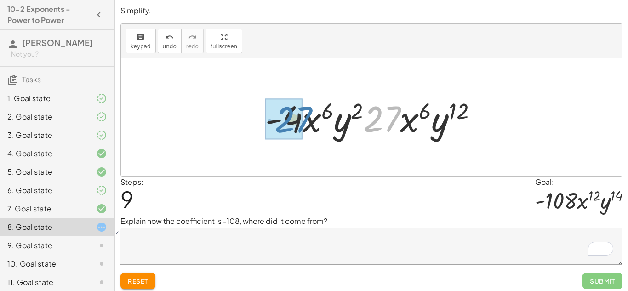
drag, startPoint x: 378, startPoint y: 118, endPoint x: 289, endPoint y: 119, distance: 89.1
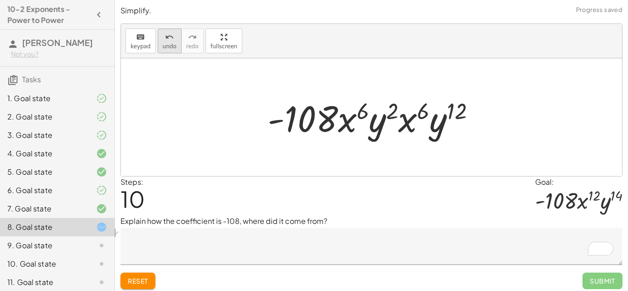
click at [163, 35] on div "undo" at bounding box center [170, 36] width 14 height 11
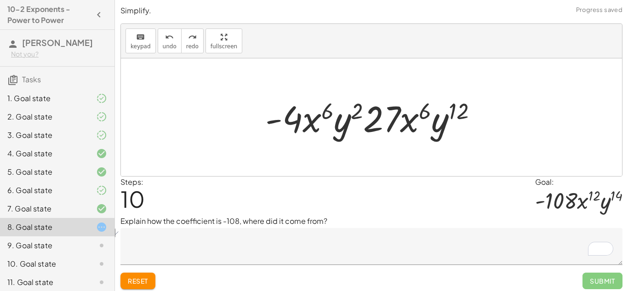
click at [329, 238] on textarea "To enrich screen reader interactions, please activate Accessibility in Grammarl…" at bounding box center [371, 246] width 502 height 37
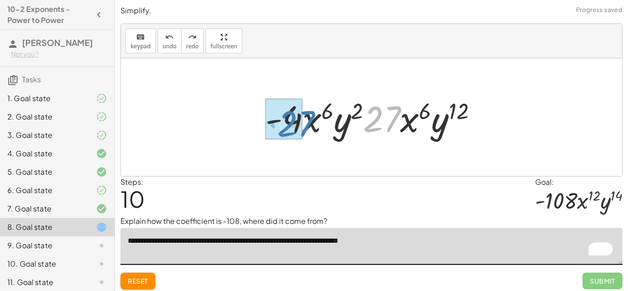
drag, startPoint x: 373, startPoint y: 118, endPoint x: 286, endPoint y: 122, distance: 86.5
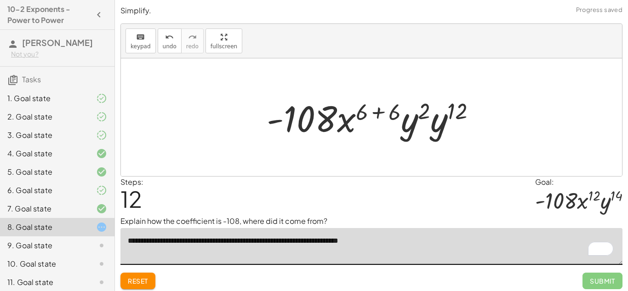
click at [381, 116] on div at bounding box center [375, 117] width 226 height 47
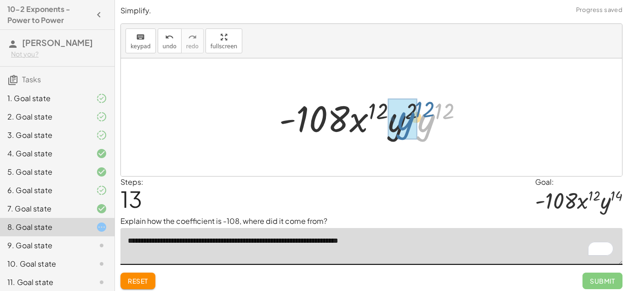
drag, startPoint x: 427, startPoint y: 123, endPoint x: 403, endPoint y: 121, distance: 23.5
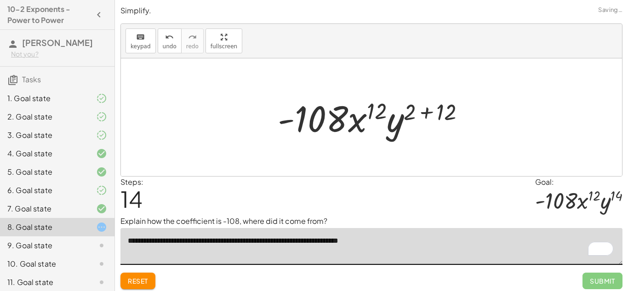
click at [430, 114] on div at bounding box center [375, 117] width 204 height 47
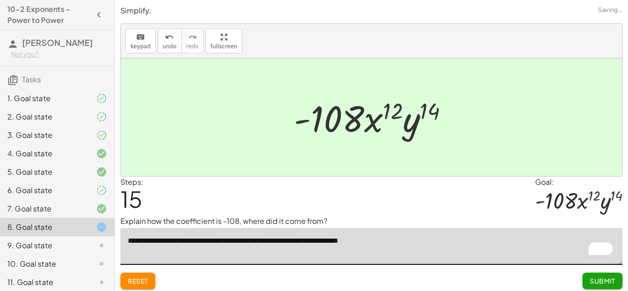
type textarea "**********"
click at [603, 281] on span "Submit" at bounding box center [601, 281] width 25 height 8
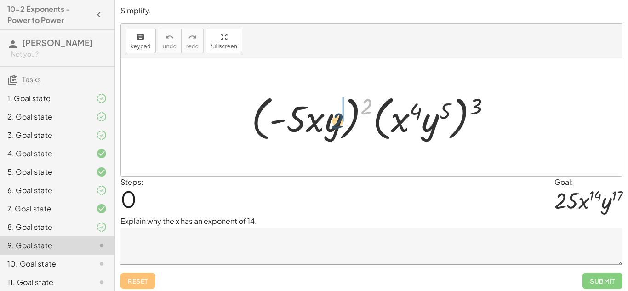
drag, startPoint x: 367, startPoint y: 102, endPoint x: 338, endPoint y: 117, distance: 32.9
click at [338, 117] on div at bounding box center [374, 117] width 255 height 53
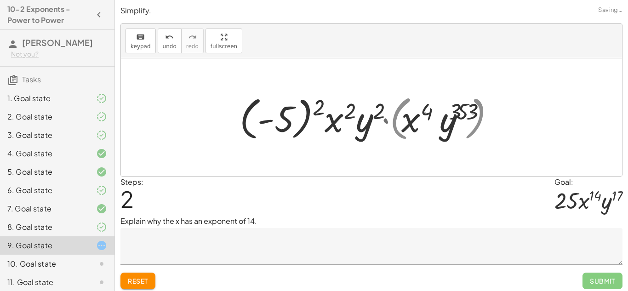
click at [467, 108] on div at bounding box center [375, 117] width 266 height 51
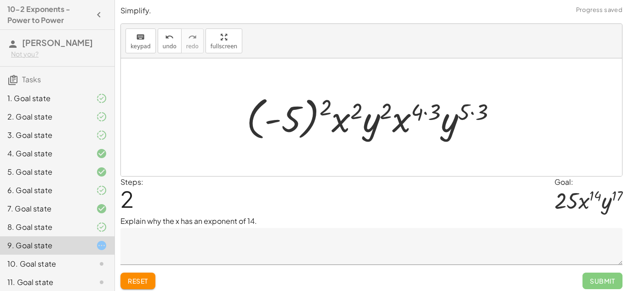
click at [425, 108] on div at bounding box center [375, 117] width 266 height 51
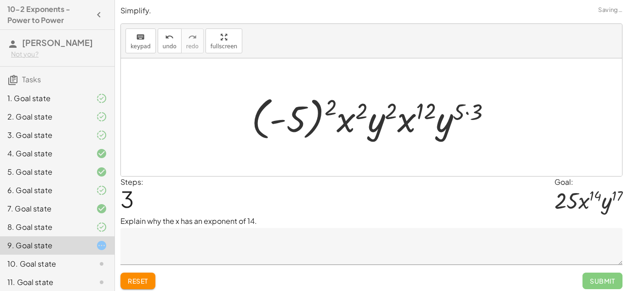
click at [460, 112] on div at bounding box center [375, 117] width 256 height 51
click at [470, 113] on div at bounding box center [375, 117] width 256 height 51
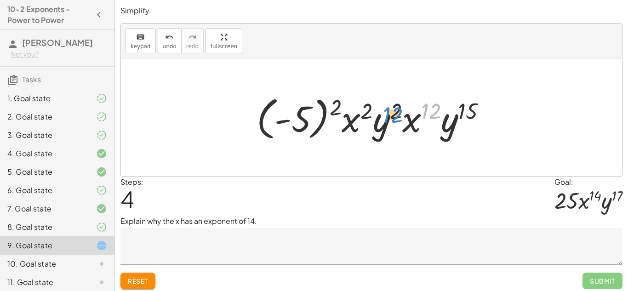
drag, startPoint x: 425, startPoint y: 111, endPoint x: 396, endPoint y: 113, distance: 29.0
click at [396, 113] on div at bounding box center [375, 117] width 246 height 51
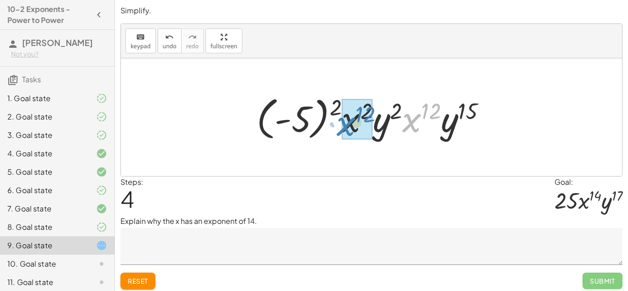
drag, startPoint x: 415, startPoint y: 124, endPoint x: 351, endPoint y: 128, distance: 63.9
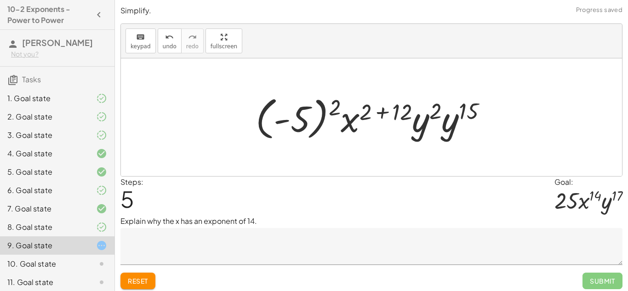
click at [389, 114] on div at bounding box center [375, 117] width 248 height 51
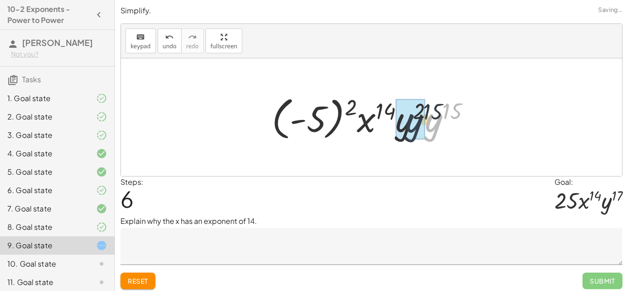
drag, startPoint x: 436, startPoint y: 118, endPoint x: 413, endPoint y: 118, distance: 23.0
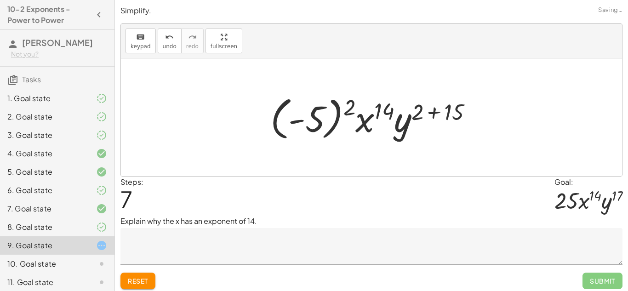
click at [433, 110] on div at bounding box center [375, 117] width 218 height 51
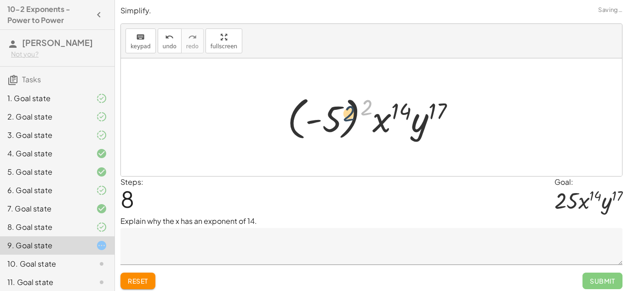
drag, startPoint x: 364, startPoint y: 107, endPoint x: 338, endPoint y: 113, distance: 26.3
click at [338, 113] on div at bounding box center [375, 117] width 184 height 51
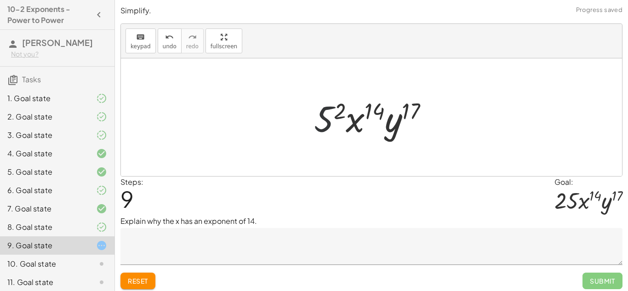
click at [332, 113] on div at bounding box center [374, 117] width 131 height 47
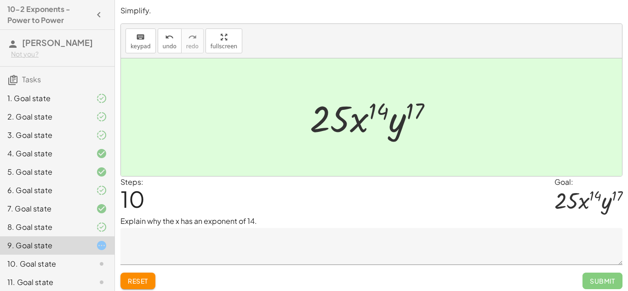
click at [239, 251] on textarea at bounding box center [371, 246] width 502 height 37
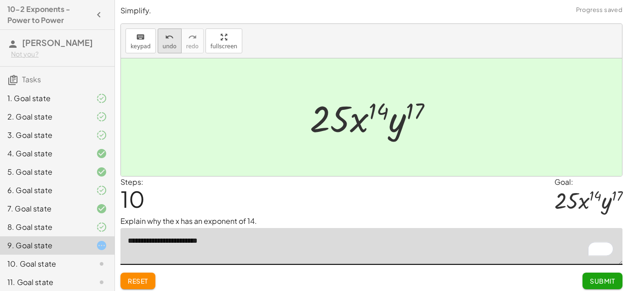
click at [167, 35] on icon "undo" at bounding box center [169, 37] width 9 height 11
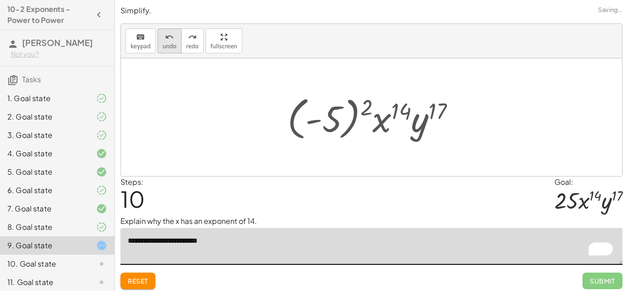
click at [167, 35] on icon "undo" at bounding box center [169, 37] width 9 height 11
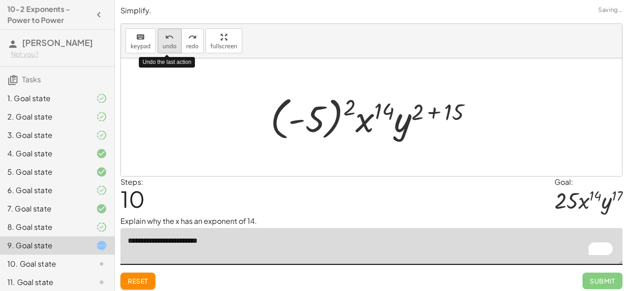
click at [167, 35] on icon "undo" at bounding box center [169, 37] width 9 height 11
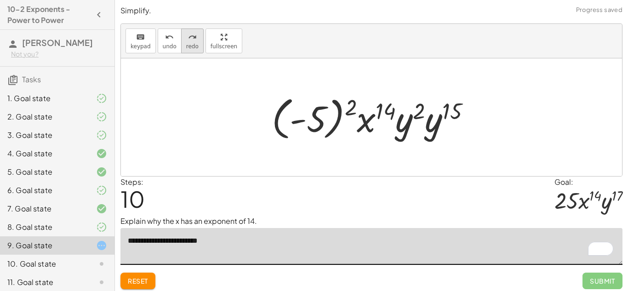
click at [194, 36] on div "redo" at bounding box center [192, 36] width 12 height 11
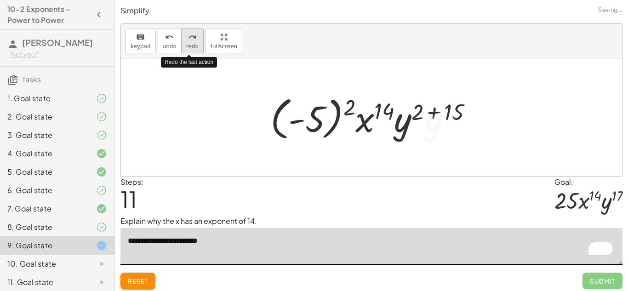
click at [193, 36] on div "redo" at bounding box center [192, 36] width 12 height 11
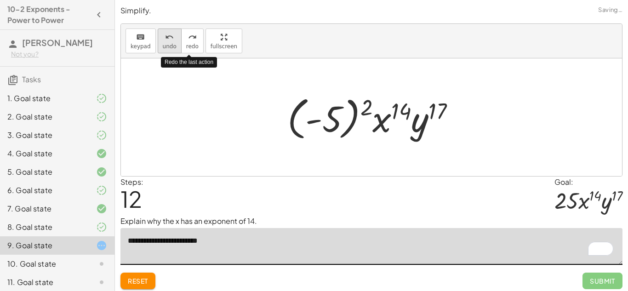
click at [165, 38] on icon "undo" at bounding box center [169, 37] width 9 height 11
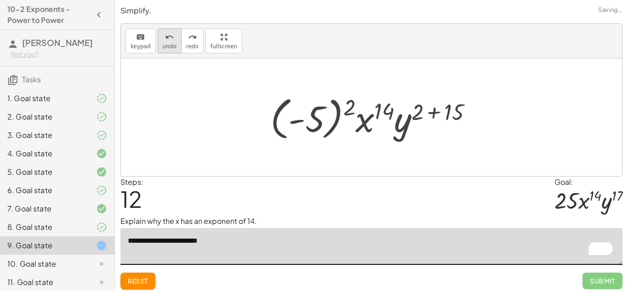
click at [165, 38] on icon "undo" at bounding box center [169, 37] width 9 height 11
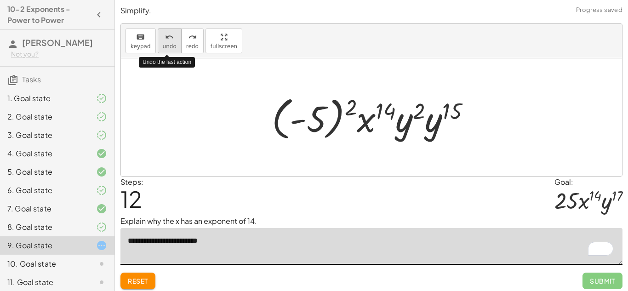
click at [165, 38] on icon "undo" at bounding box center [169, 37] width 9 height 11
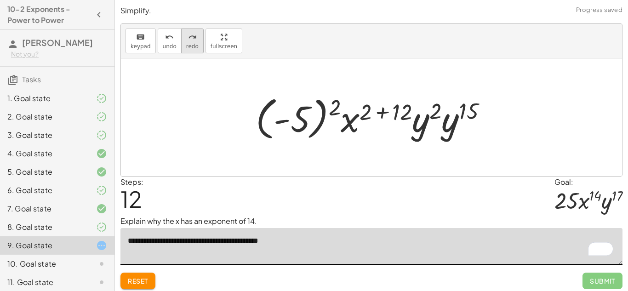
click at [199, 45] on button "redo redo" at bounding box center [192, 40] width 23 height 25
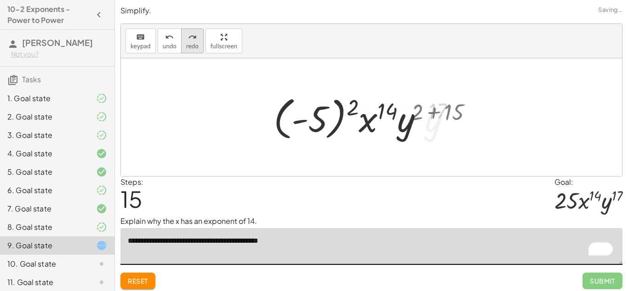
click at [199, 45] on button "redo redo" at bounding box center [192, 40] width 23 height 25
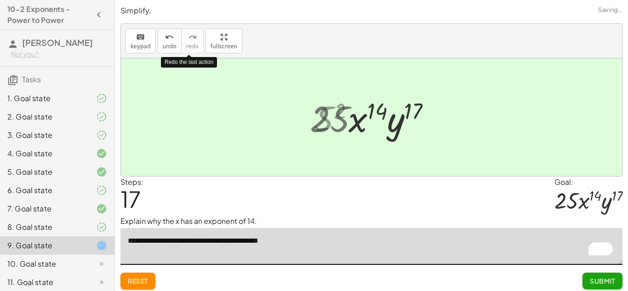
type textarea "**********"
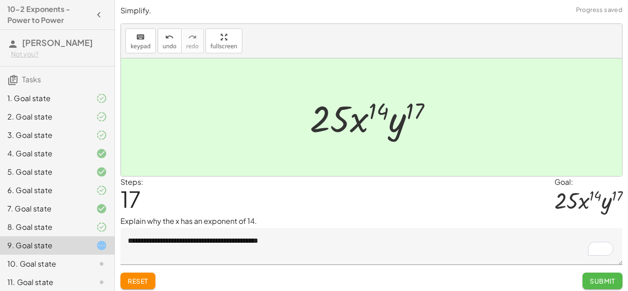
click at [602, 278] on span "Submit" at bounding box center [601, 281] width 25 height 8
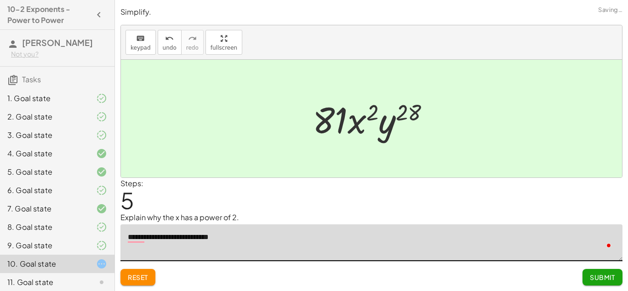
scroll to position [23, 0]
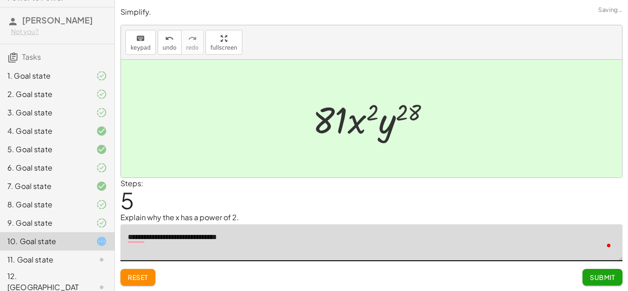
type textarea "**********"
